Goal: Check status: Check status

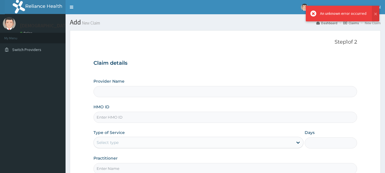
click at [41, 7] on img at bounding box center [40, 7] width 71 height 14
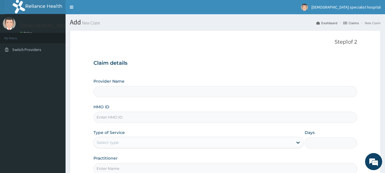
click at [32, 7] on img at bounding box center [40, 7] width 71 height 14
click at [33, 6] on img at bounding box center [40, 7] width 71 height 14
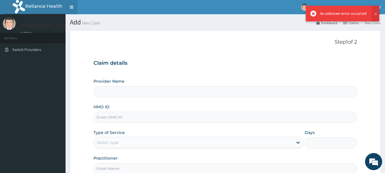
click at [71, 5] on link "Toggle navigation" at bounding box center [71, 7] width 12 height 14
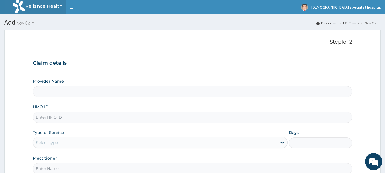
click at [328, 21] on link "Dashboard" at bounding box center [326, 23] width 21 height 5
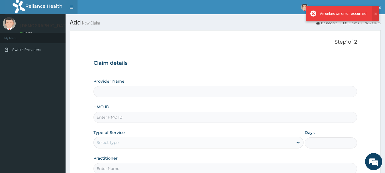
click at [72, 6] on link "Toggle navigation" at bounding box center [71, 7] width 12 height 14
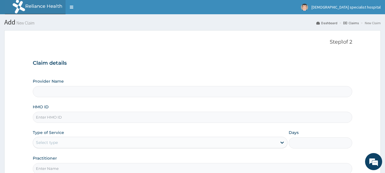
click at [350, 21] on link "Claims" at bounding box center [350, 23] width 15 height 5
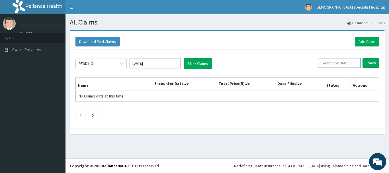
click at [327, 63] on input "text" at bounding box center [339, 63] width 42 height 10
paste input "pfn/10027/f"
type input "pfn/10027/f"
click at [374, 66] on input "Search" at bounding box center [370, 63] width 17 height 10
click at [371, 62] on input "Search" at bounding box center [370, 63] width 17 height 10
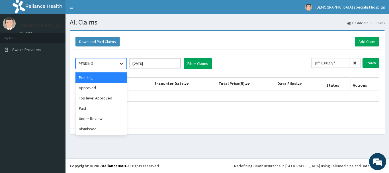
click at [119, 63] on icon at bounding box center [121, 64] width 6 height 6
click at [98, 110] on div "Paid" at bounding box center [100, 108] width 51 height 10
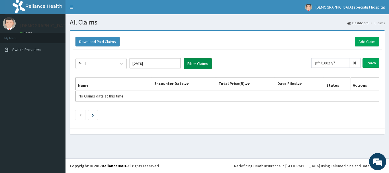
click at [191, 64] on button "Filter Claims" at bounding box center [198, 63] width 28 height 11
click at [196, 62] on button "Filter Claims" at bounding box center [198, 63] width 28 height 11
click at [119, 64] on icon at bounding box center [121, 64] width 6 height 6
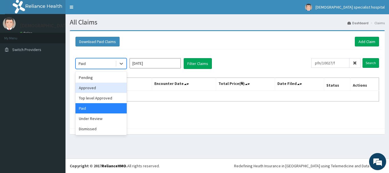
click at [103, 87] on div "Approved" at bounding box center [100, 88] width 51 height 10
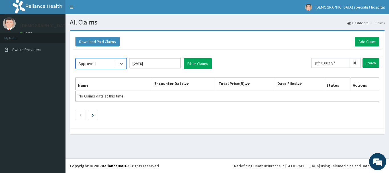
click at [175, 63] on input "[DATE]" at bounding box center [155, 63] width 51 height 10
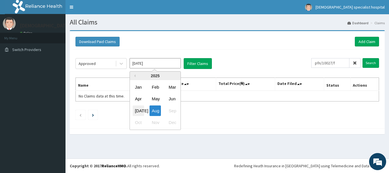
click at [139, 108] on div "[DATE]" at bounding box center [138, 110] width 11 height 11
type input "[DATE]"
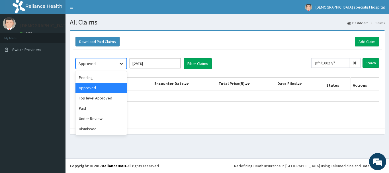
click at [122, 63] on icon at bounding box center [121, 64] width 6 height 6
click at [107, 106] on div "Paid" at bounding box center [100, 108] width 51 height 10
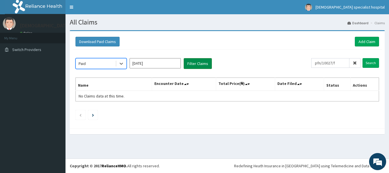
click at [196, 65] on button "Filter Claims" at bounding box center [198, 63] width 28 height 11
click at [200, 62] on button "Filter Claims" at bounding box center [198, 63] width 28 height 11
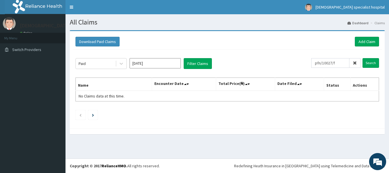
click at [47, 4] on img at bounding box center [40, 7] width 71 height 14
click at [71, 8] on link "Toggle navigation" at bounding box center [71, 7] width 12 height 14
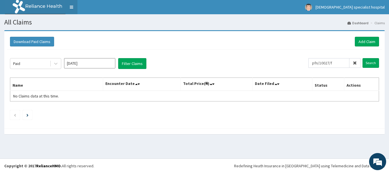
click at [71, 8] on link "Toggle navigation" at bounding box center [71, 7] width 12 height 14
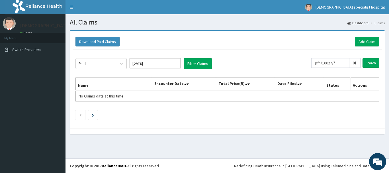
click at [359, 22] on link "Dashboard" at bounding box center [357, 23] width 21 height 5
click at [121, 64] on icon at bounding box center [121, 64] width 6 height 6
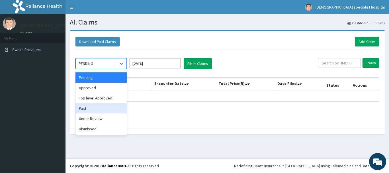
click at [102, 109] on div "Paid" at bounding box center [100, 108] width 51 height 10
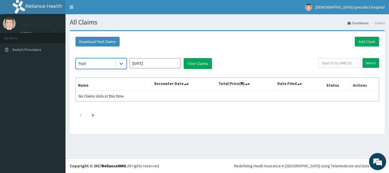
click at [168, 63] on input "[DATE]" at bounding box center [155, 63] width 51 height 10
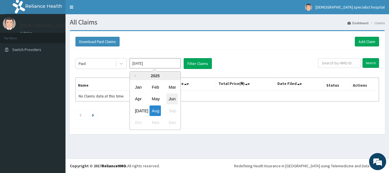
click at [167, 96] on div "Jun" at bounding box center [171, 99] width 11 height 11
type input "Jun 2025"
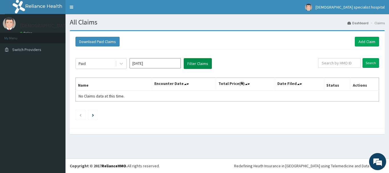
click at [194, 63] on button "Filter Claims" at bounding box center [198, 63] width 28 height 11
click at [202, 64] on button "Filter Claims" at bounding box center [198, 63] width 28 height 11
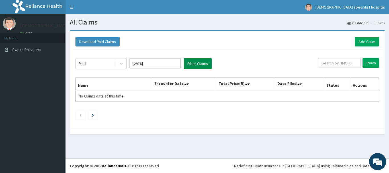
click at [202, 64] on button "Filter Claims" at bounding box center [198, 63] width 28 height 11
